Goal: Use online tool/utility: Utilize a website feature to perform a specific function

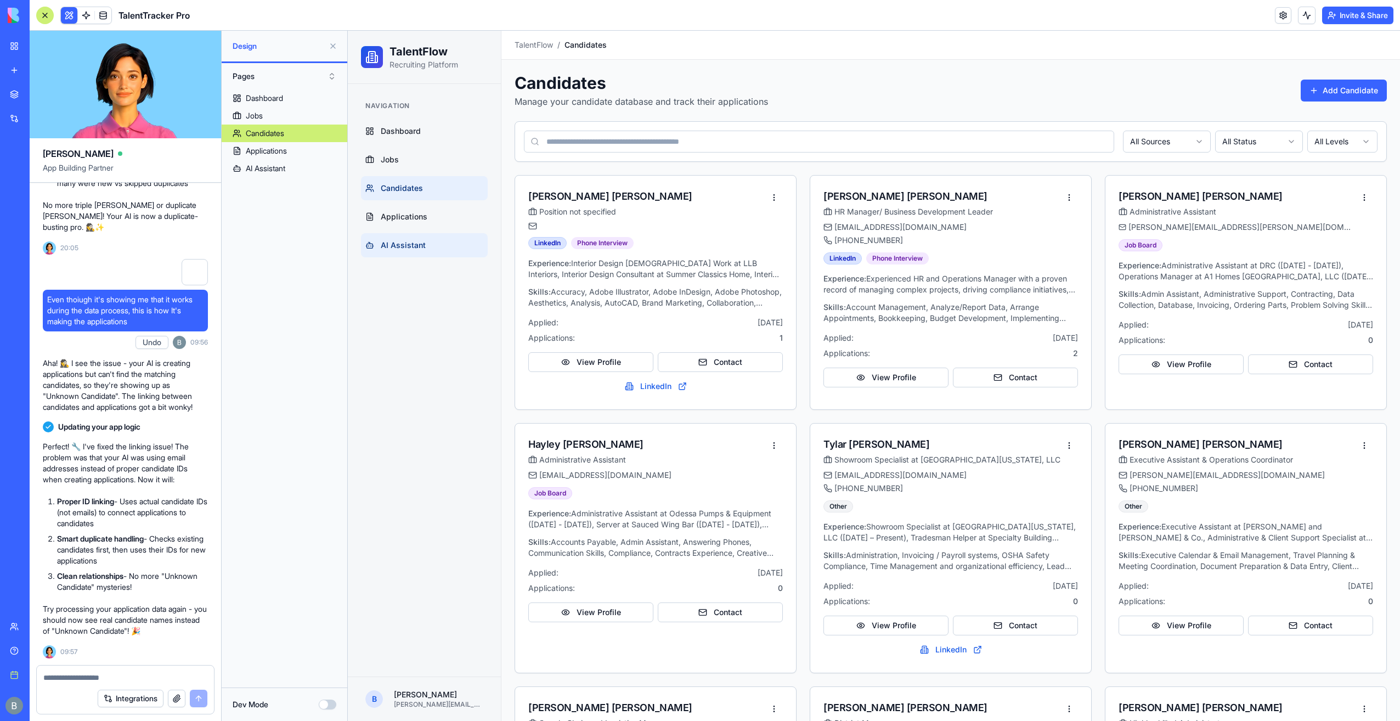
click at [399, 241] on span "AI Assistant" at bounding box center [403, 245] width 45 height 11
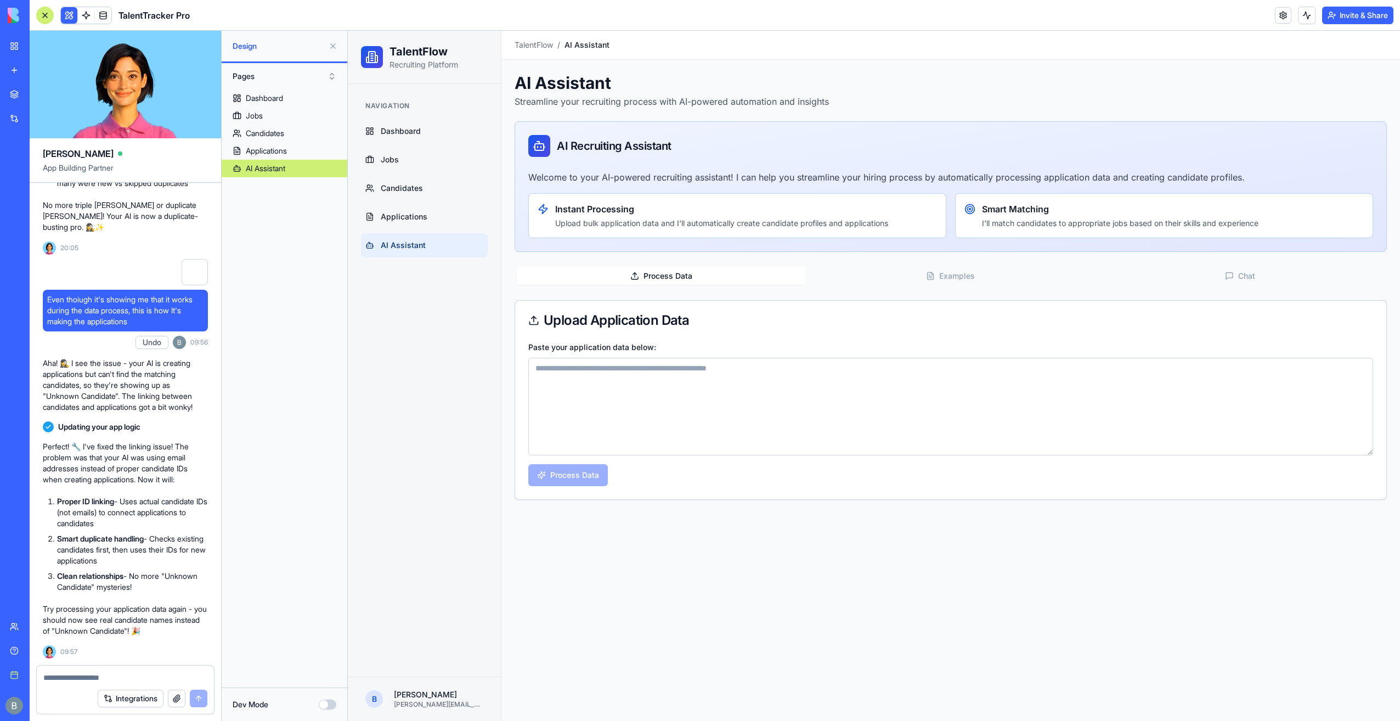
click at [676, 395] on textarea "Paste your application data below:" at bounding box center [950, 407] width 845 height 98
paste textarea "**********"
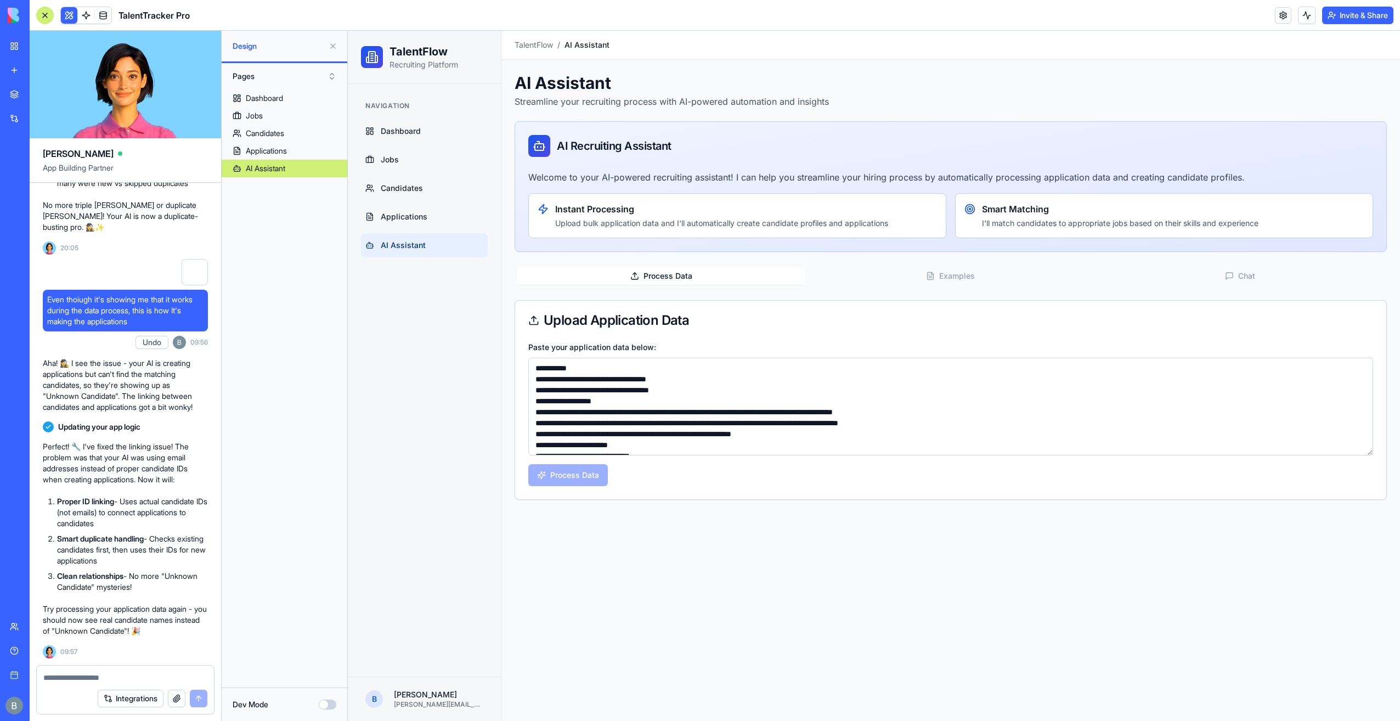
scroll to position [488, 0]
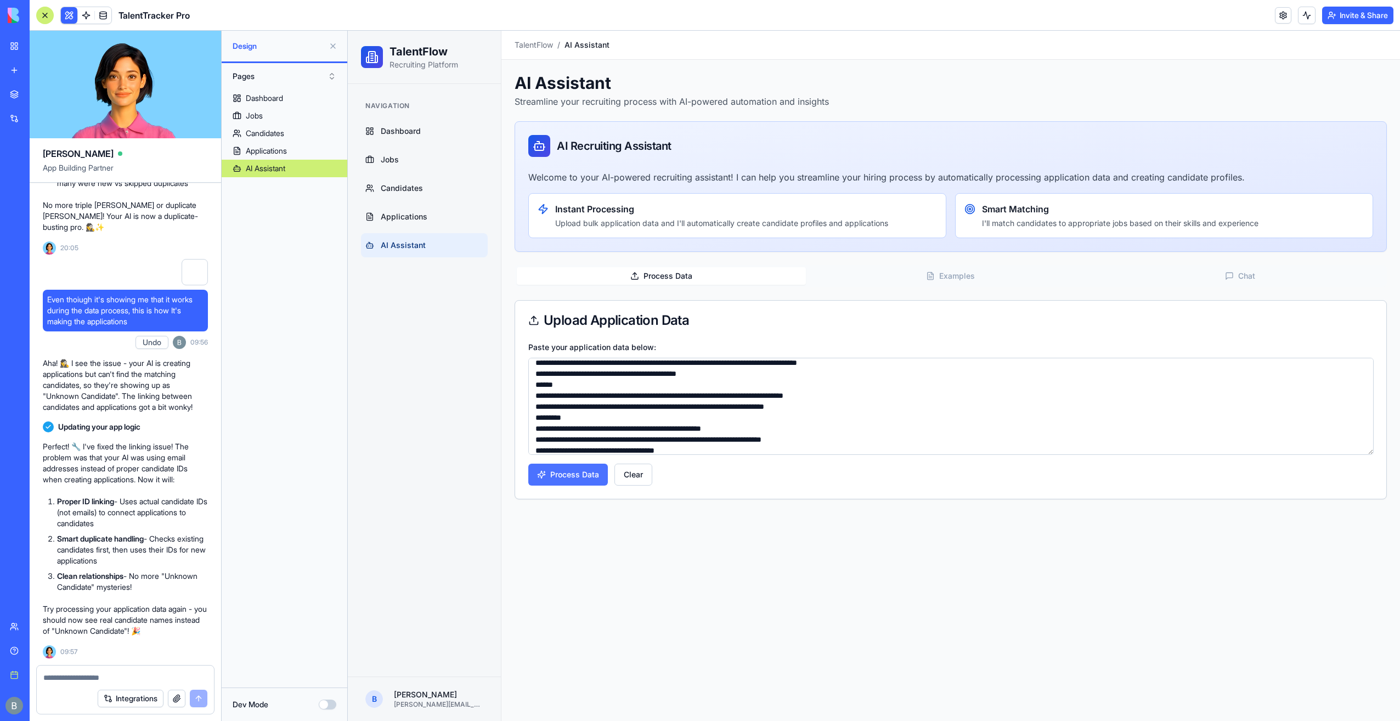
type textarea "**********"
click at [558, 478] on button "Process Data" at bounding box center [568, 474] width 80 height 22
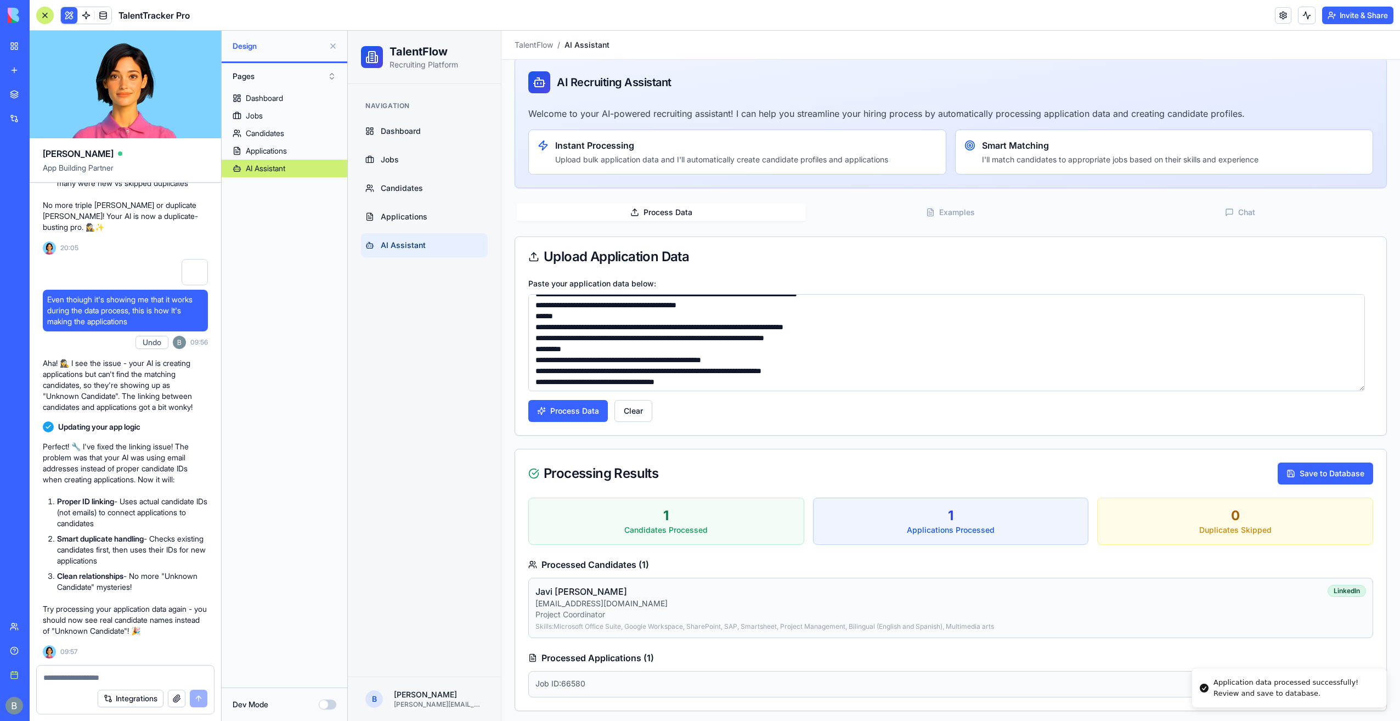
scroll to position [494, 0]
click at [422, 212] on span "Applications" at bounding box center [404, 216] width 47 height 11
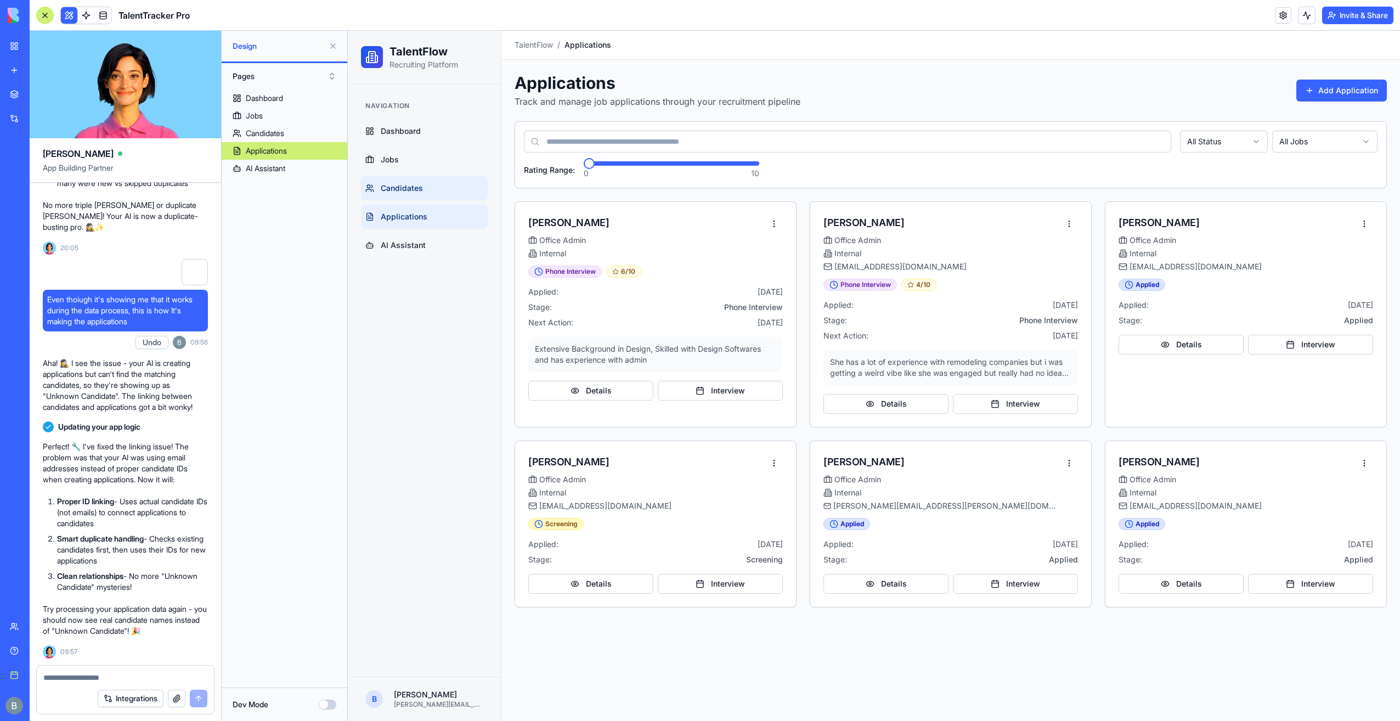
click at [438, 188] on link "Candidates" at bounding box center [424, 188] width 127 height 24
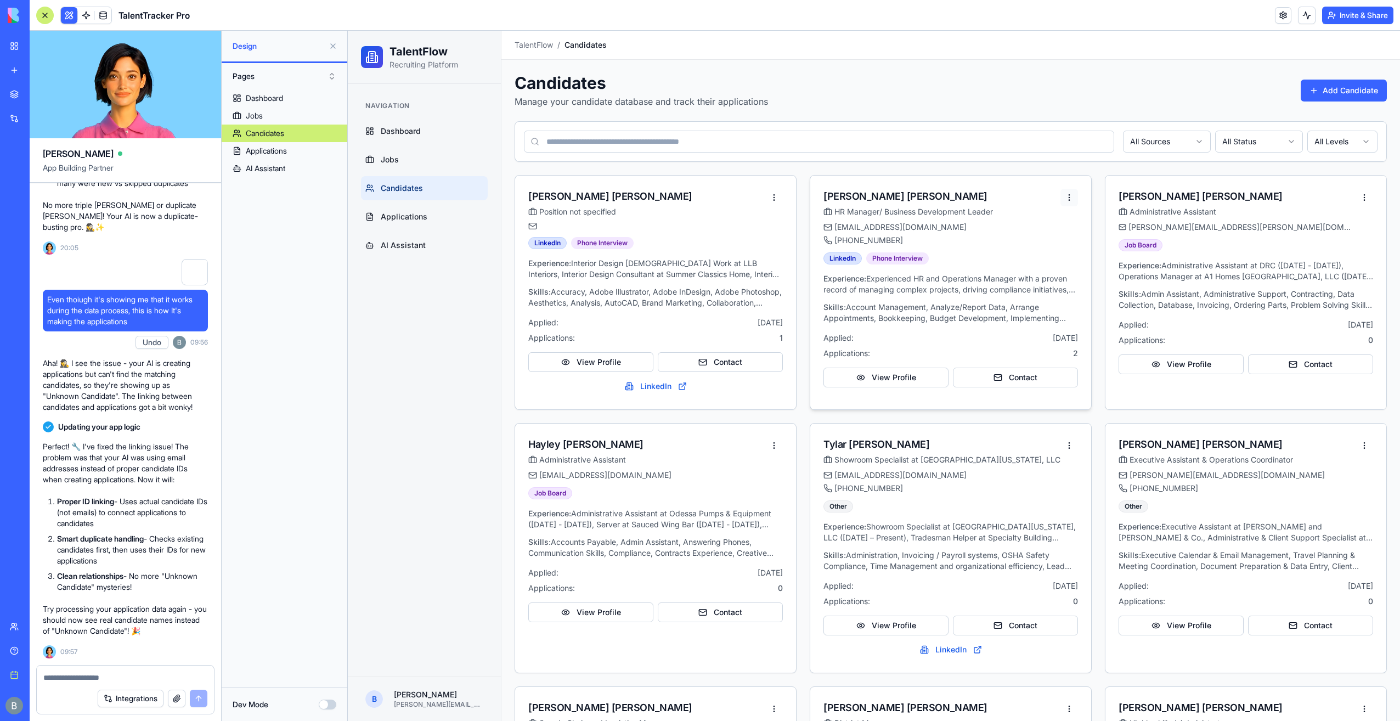
click at [1066, 201] on html "TalentFlow Recruiting Platform Navigation Dashboard Jobs Candidates Application…" at bounding box center [874, 622] width 1052 height 1182
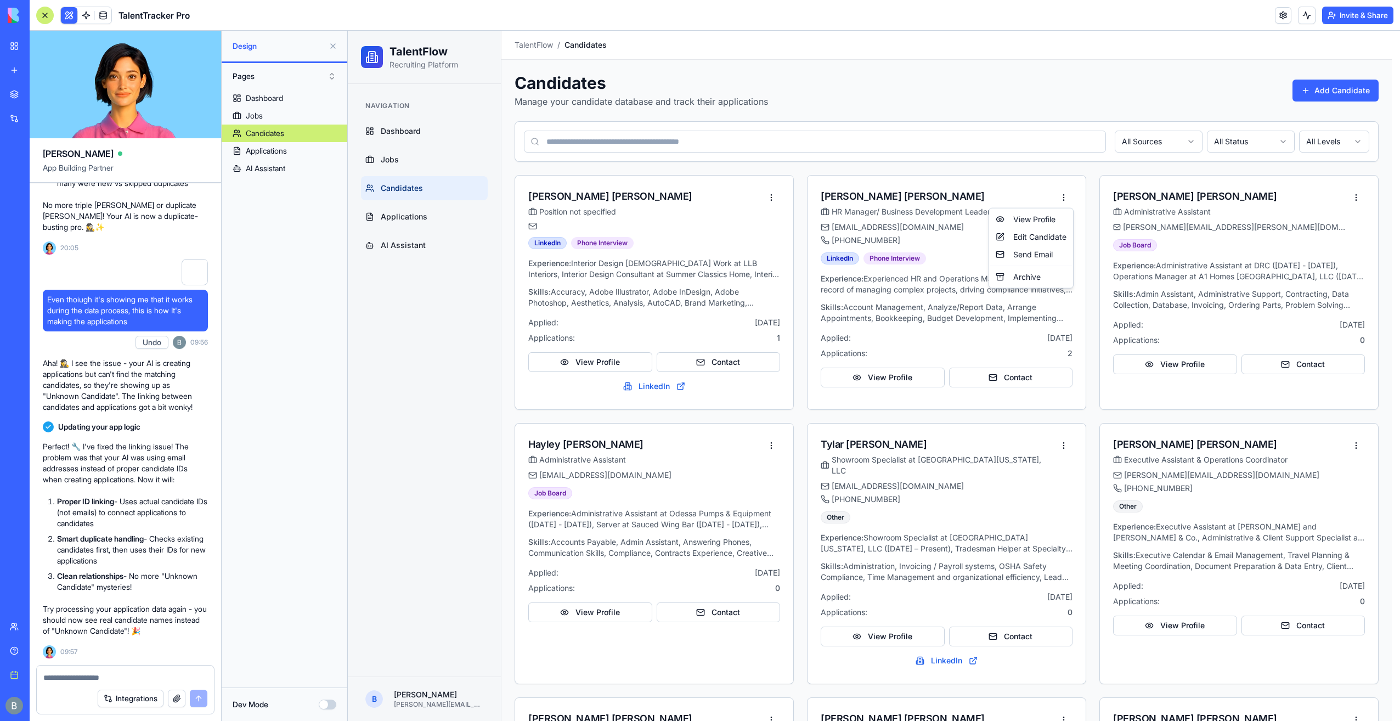
click at [1078, 195] on html "TalentFlow Recruiting Platform Navigation Dashboard Jobs Candidates Application…" at bounding box center [874, 627] width 1052 height 1193
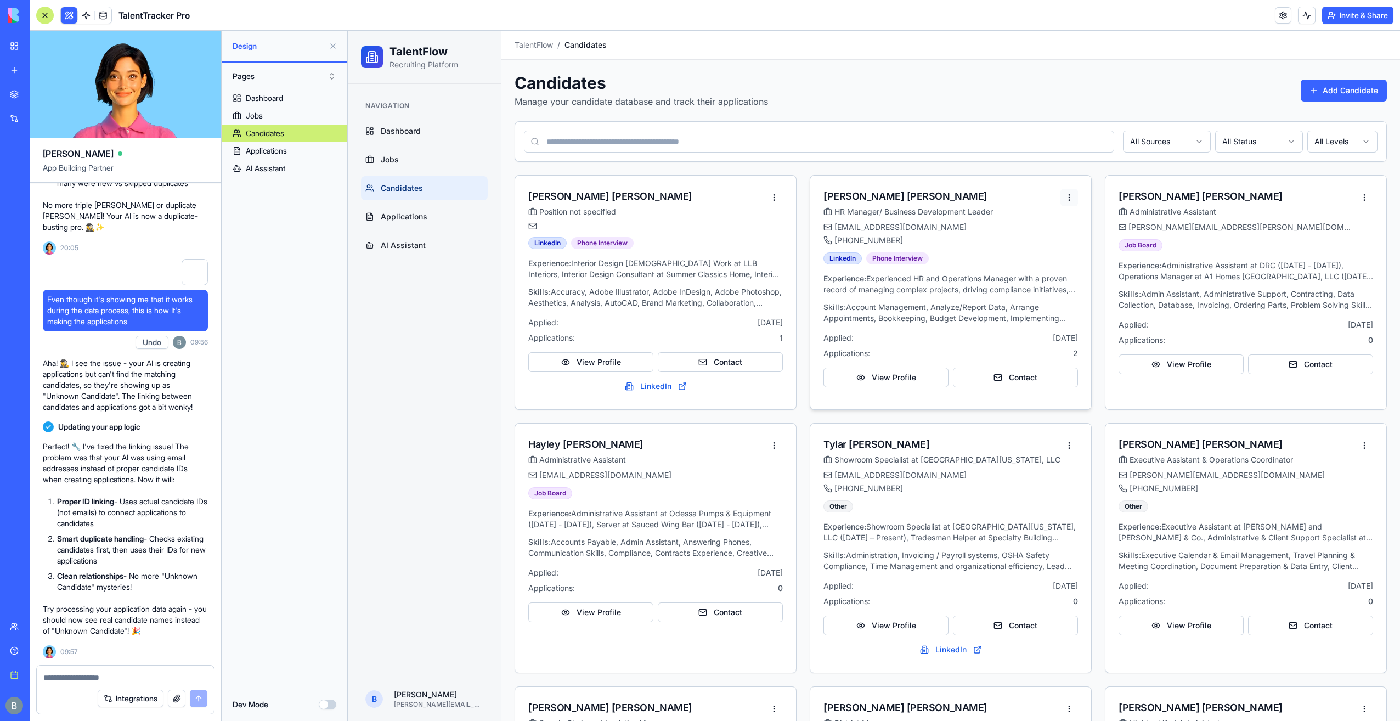
click at [1065, 196] on html "TalentFlow Recruiting Platform Navigation Dashboard Jobs Candidates Application…" at bounding box center [874, 622] width 1052 height 1182
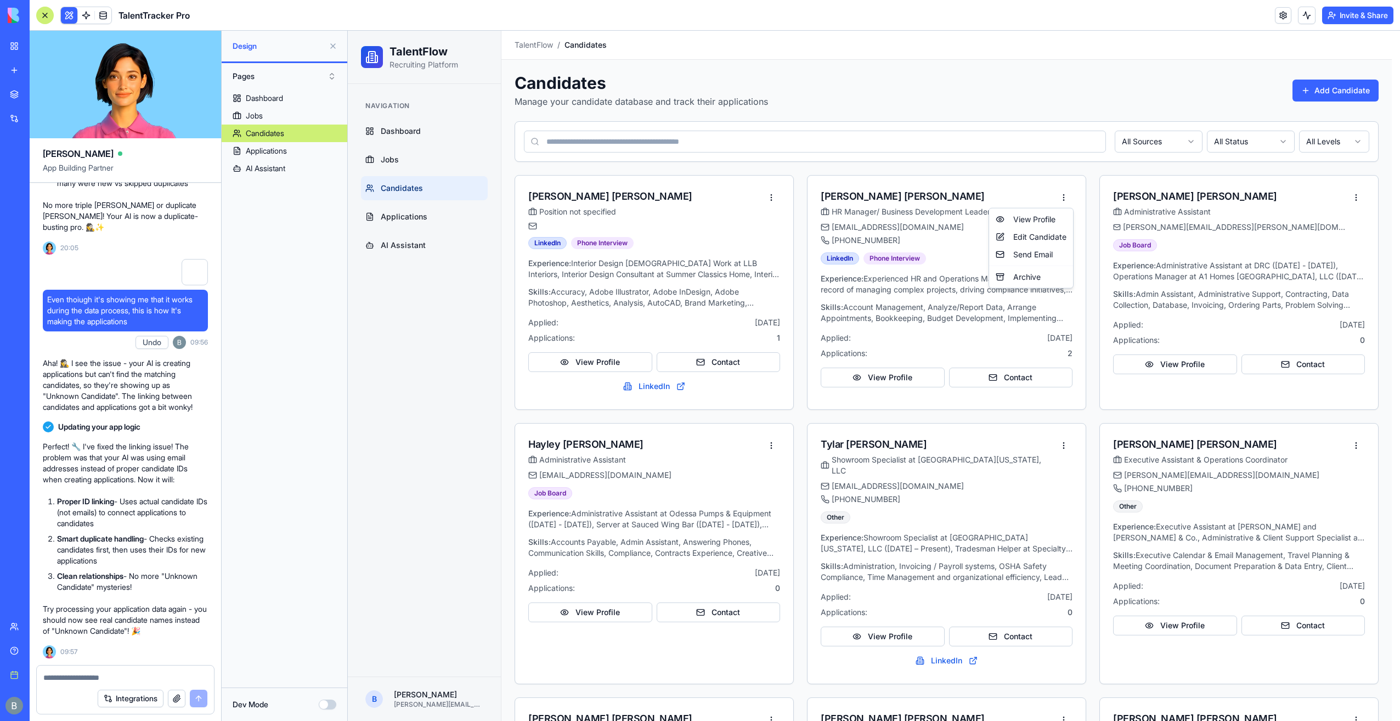
click at [1082, 196] on html "TalentFlow Recruiting Platform Navigation Dashboard Jobs Candidates Application…" at bounding box center [874, 627] width 1052 height 1193
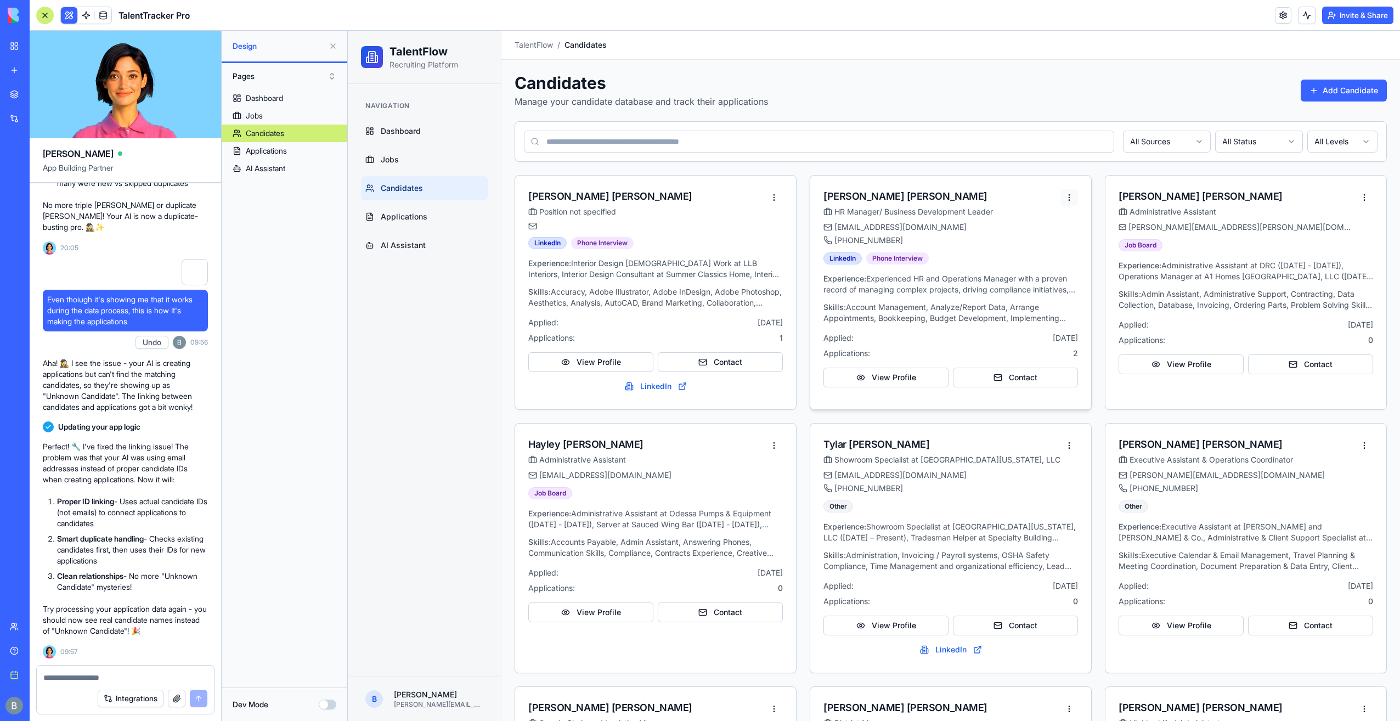
click at [1070, 196] on html "TalentFlow Recruiting Platform Navigation Dashboard Jobs Candidates Application…" at bounding box center [874, 622] width 1052 height 1182
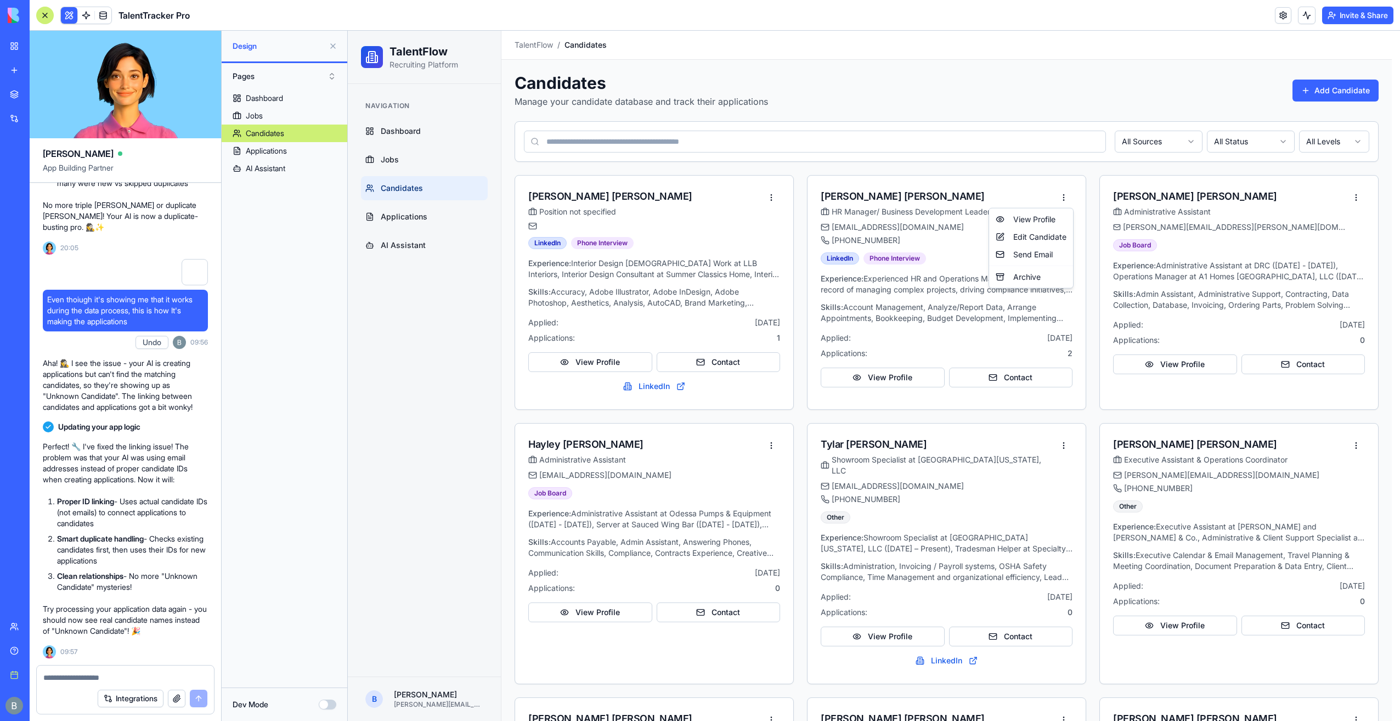
click at [1095, 196] on html "TalentFlow Recruiting Platform Navigation Dashboard Jobs Candidates Application…" at bounding box center [874, 627] width 1052 height 1193
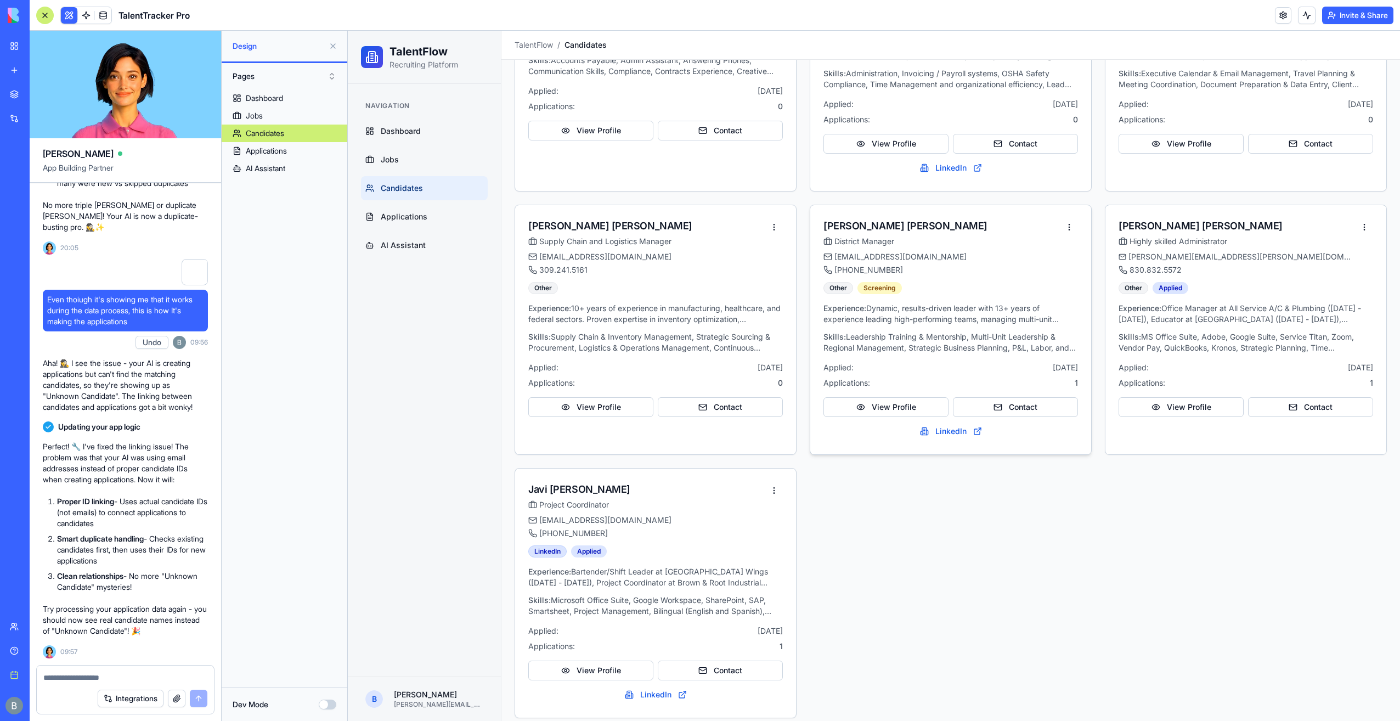
scroll to position [488, 0]
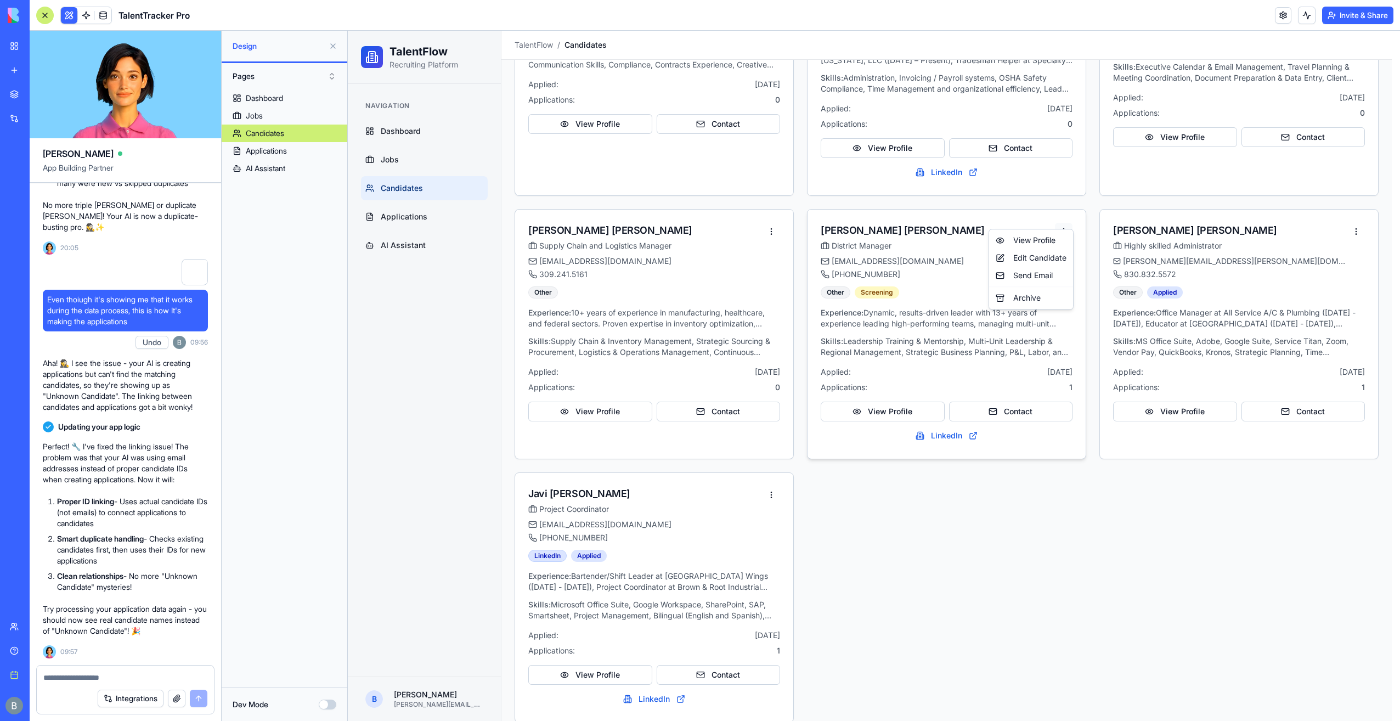
click at [1061, 211] on html "TalentFlow Recruiting Platform Navigation Dashboard Jobs Candidates Application…" at bounding box center [874, 139] width 1052 height 1193
click at [1061, 218] on html "TalentFlow Recruiting Platform Navigation Dashboard Jobs Candidates Application…" at bounding box center [874, 139] width 1052 height 1193
